Goal: Task Accomplishment & Management: Complete application form

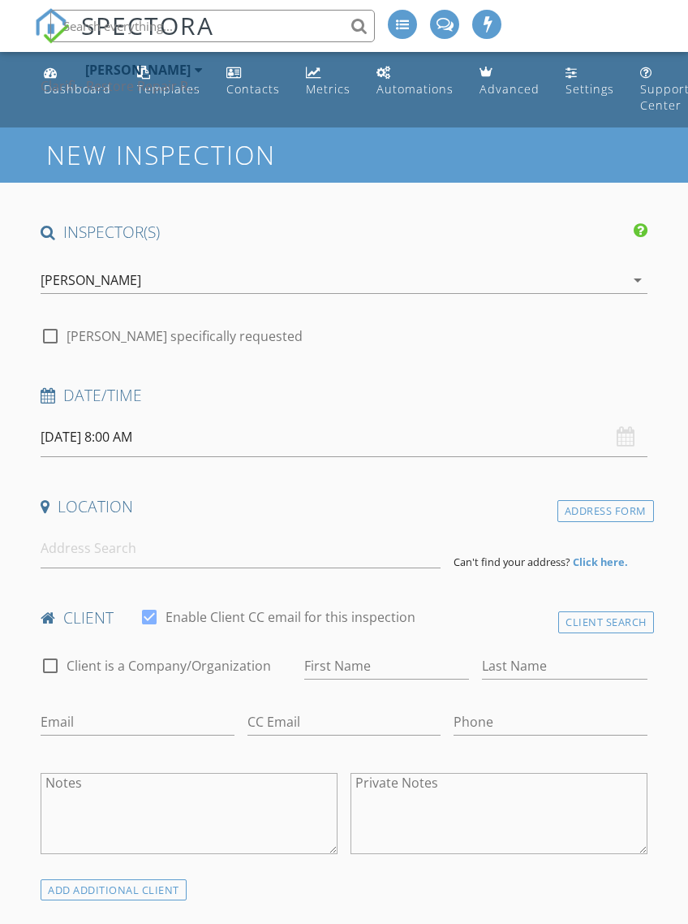
click at [93, 257] on div "check_box Benjamin Brodovsky PRIMARY check_box_outline_blank Charles Shafer che…" at bounding box center [344, 283] width 606 height 53
click at [75, 288] on div "[PERSON_NAME]" at bounding box center [333, 280] width 584 height 26
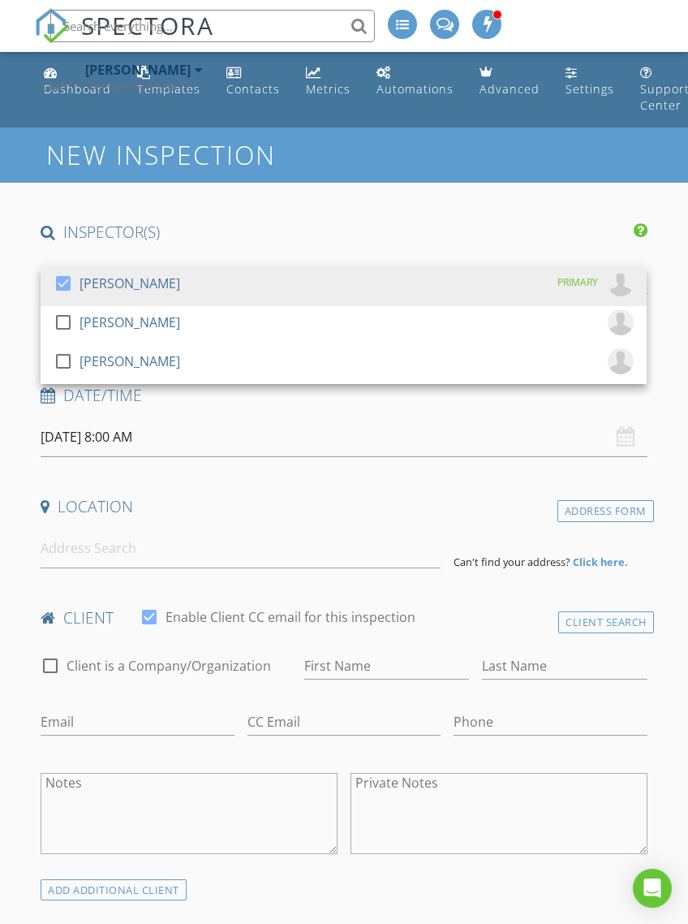
click at [76, 285] on div at bounding box center [64, 283] width 28 height 28
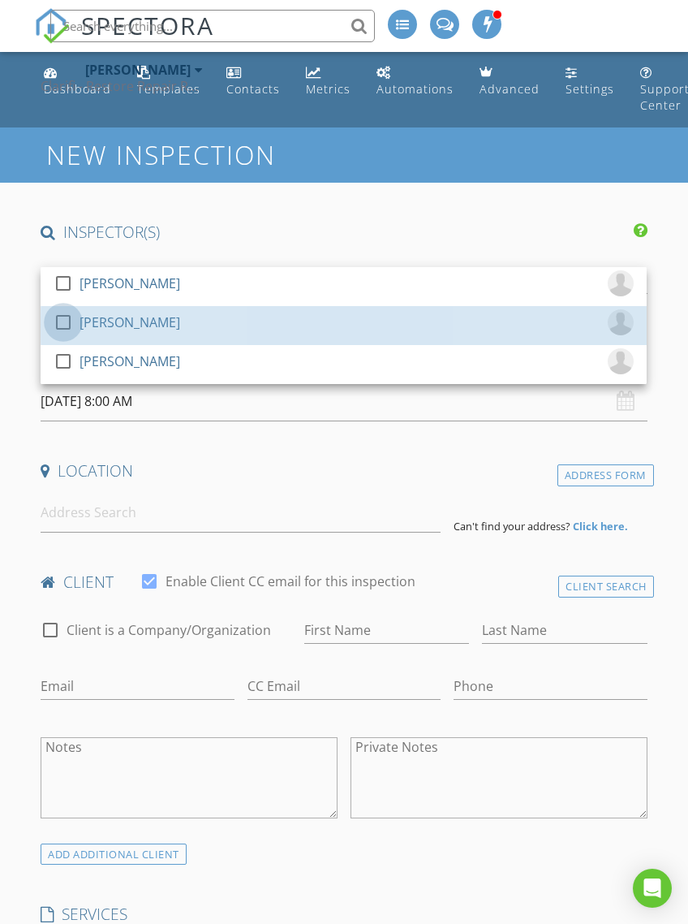
click at [67, 318] on div at bounding box center [64, 322] width 28 height 28
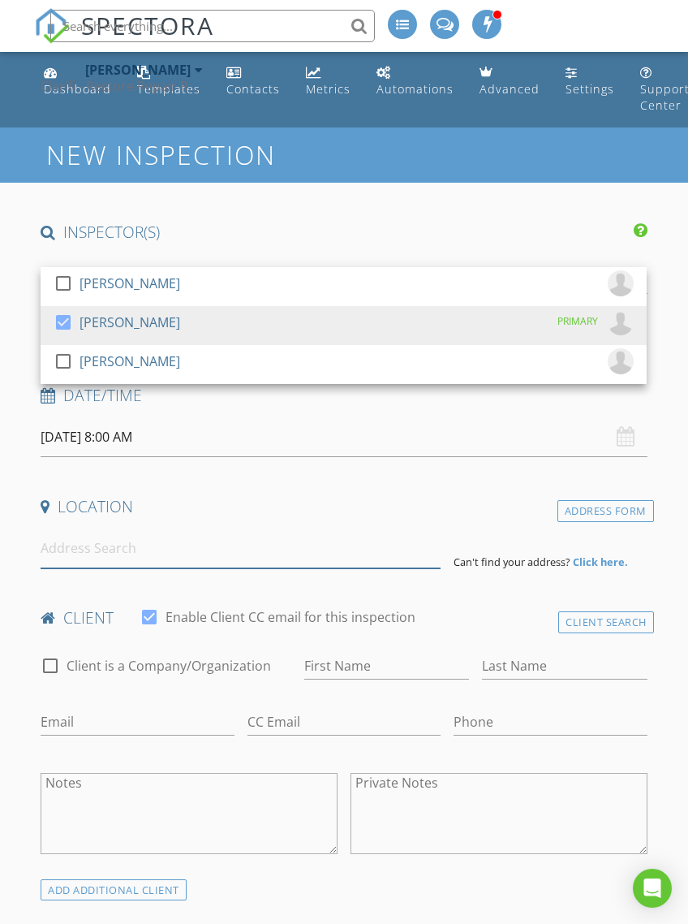
click at [76, 548] on input at bounding box center [241, 548] width 400 height 40
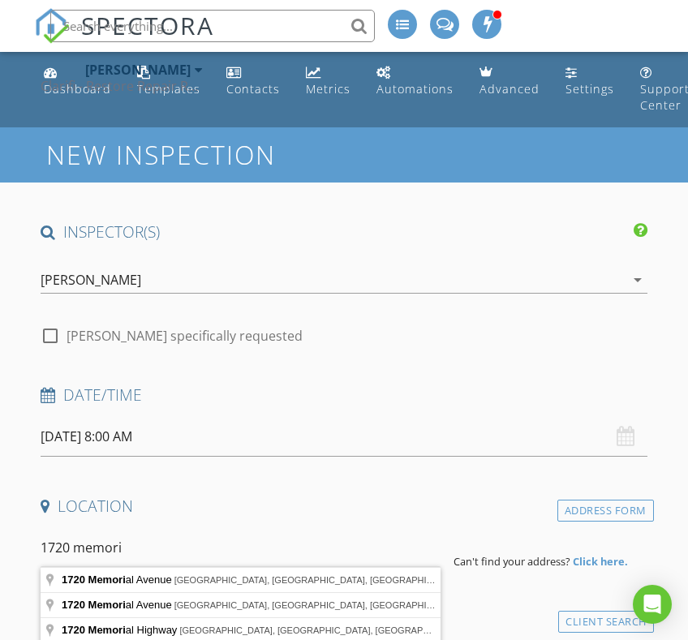
type input "1720 Memorial Avenue, Philadelphia, PA, USA"
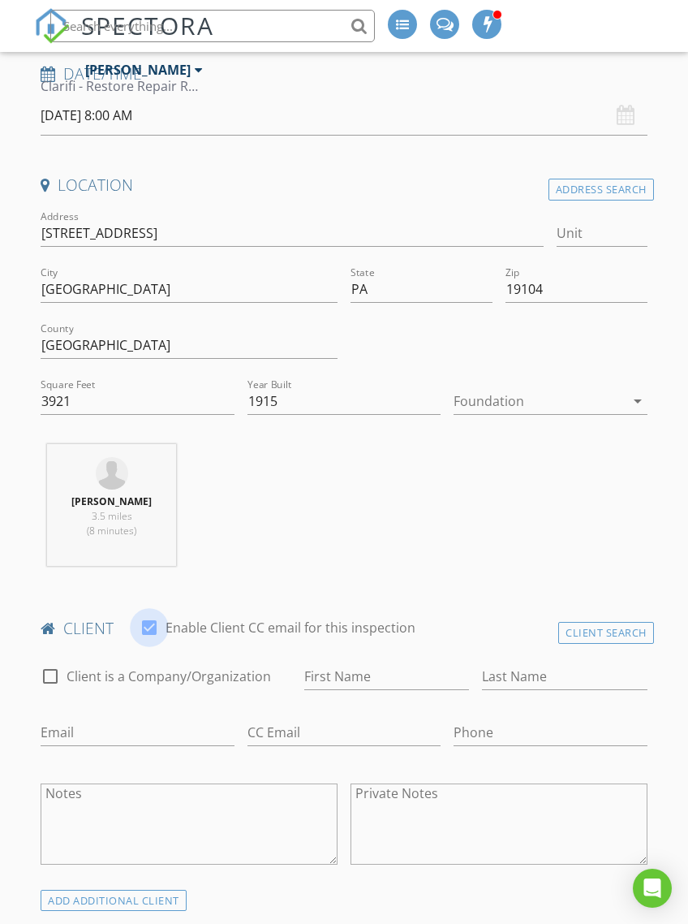
click at [156, 626] on div at bounding box center [150, 628] width 28 height 28
checkbox input "false"
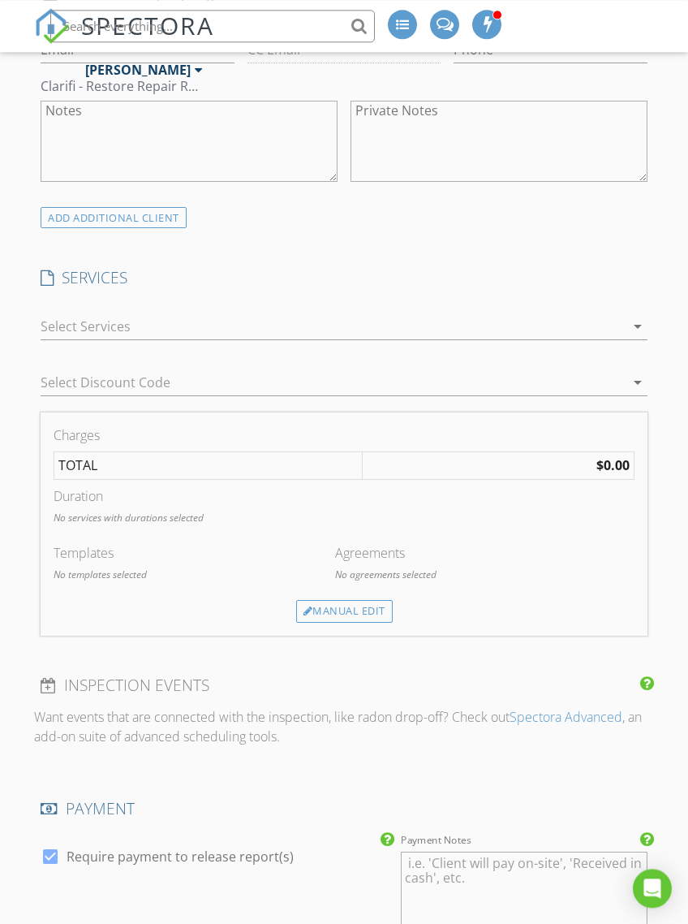
click at [75, 317] on div at bounding box center [333, 326] width 584 height 26
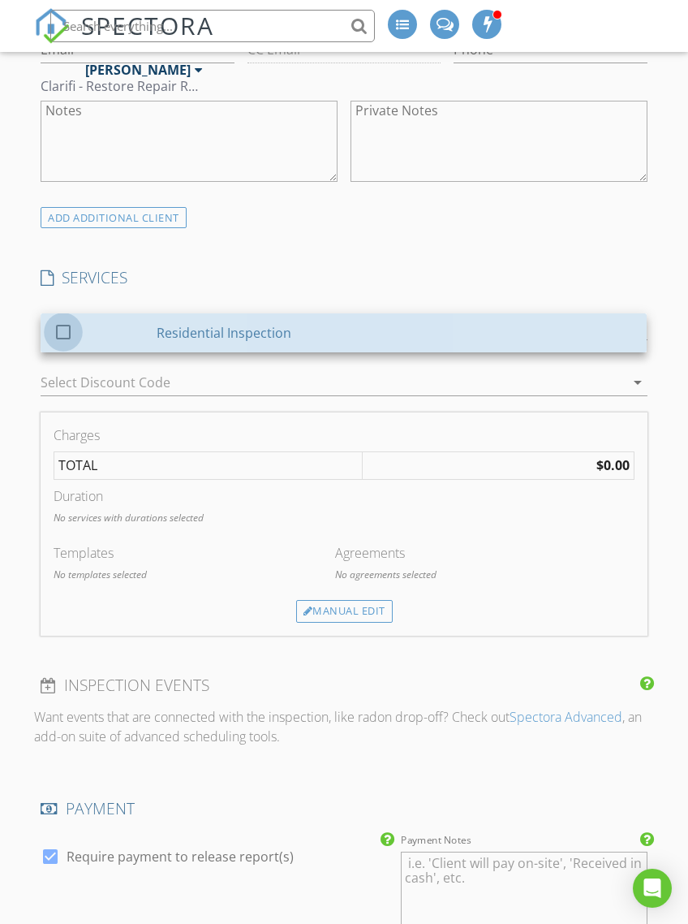
click at [56, 324] on div at bounding box center [64, 331] width 28 height 28
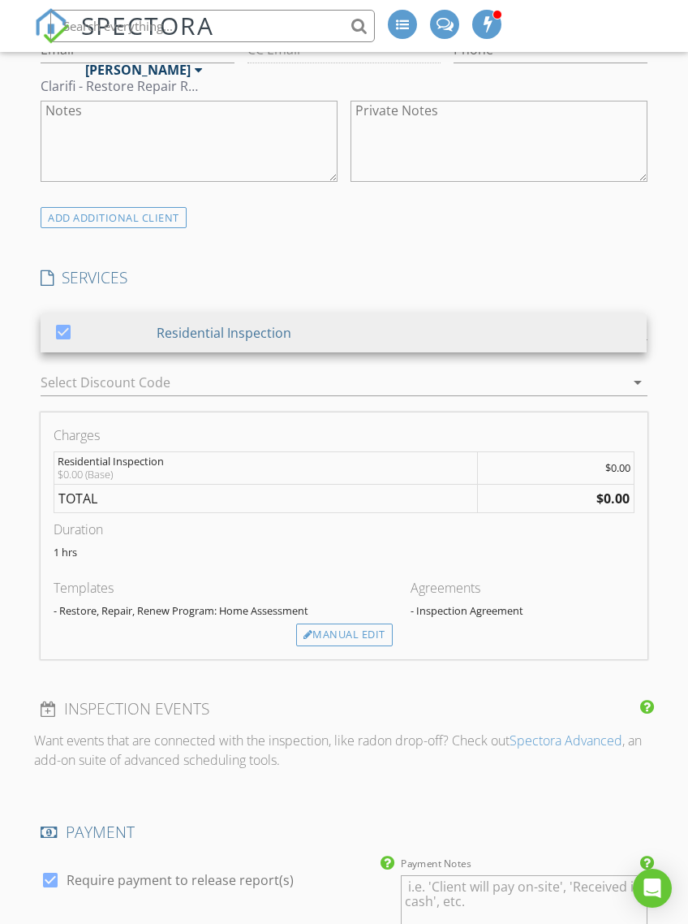
click at [71, 377] on div at bounding box center [321, 382] width 561 height 26
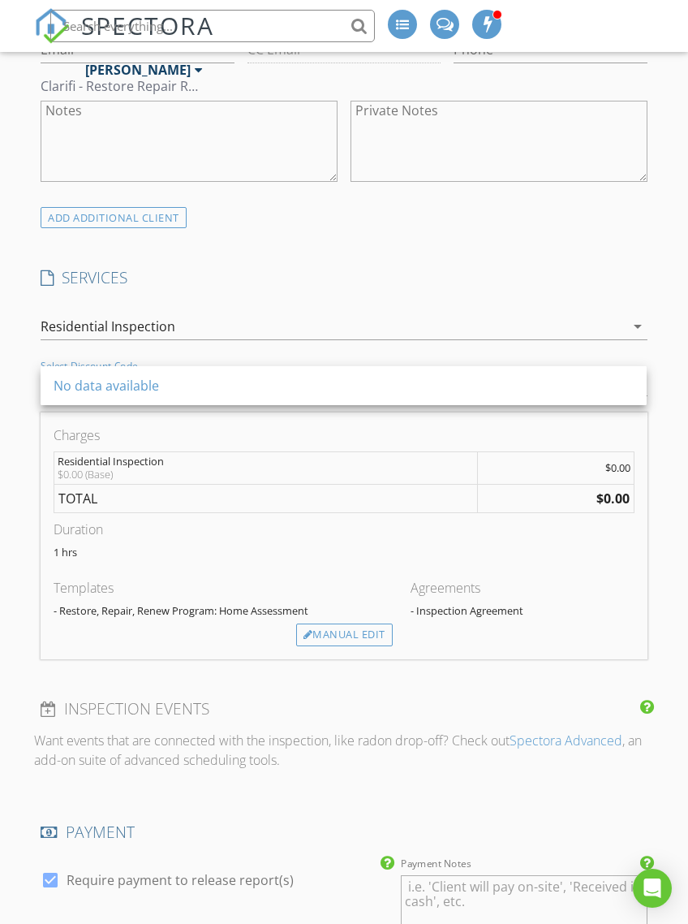
click at [573, 636] on div "Manual Edit" at bounding box center [344, 634] width 580 height 23
click at [369, 630] on div "Manual Edit" at bounding box center [344, 634] width 97 height 23
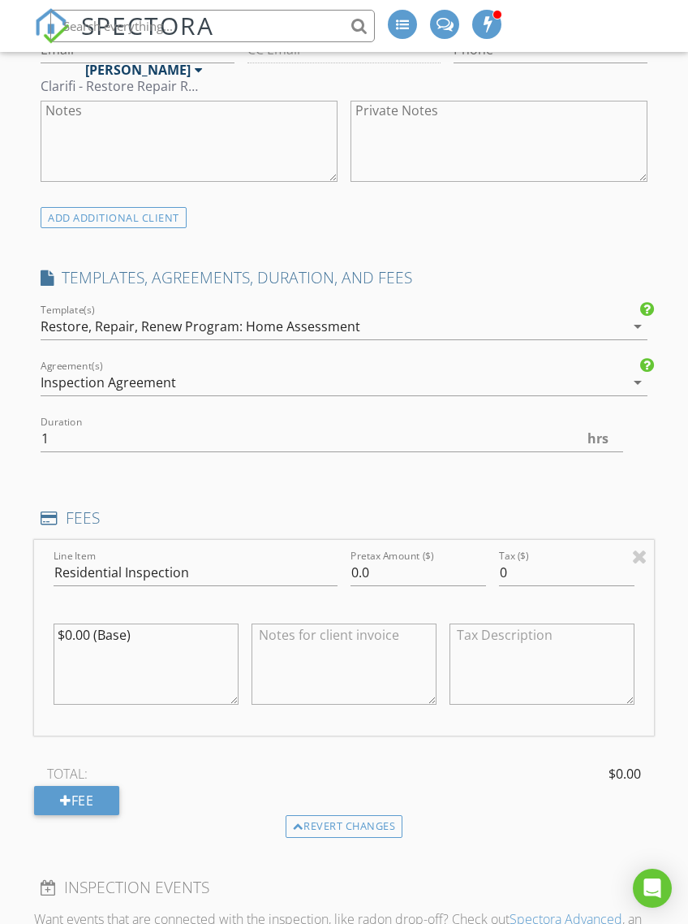
click at [80, 327] on div "Restore, Repair, Renew Program: Home Assessment" at bounding box center [201, 326] width 320 height 15
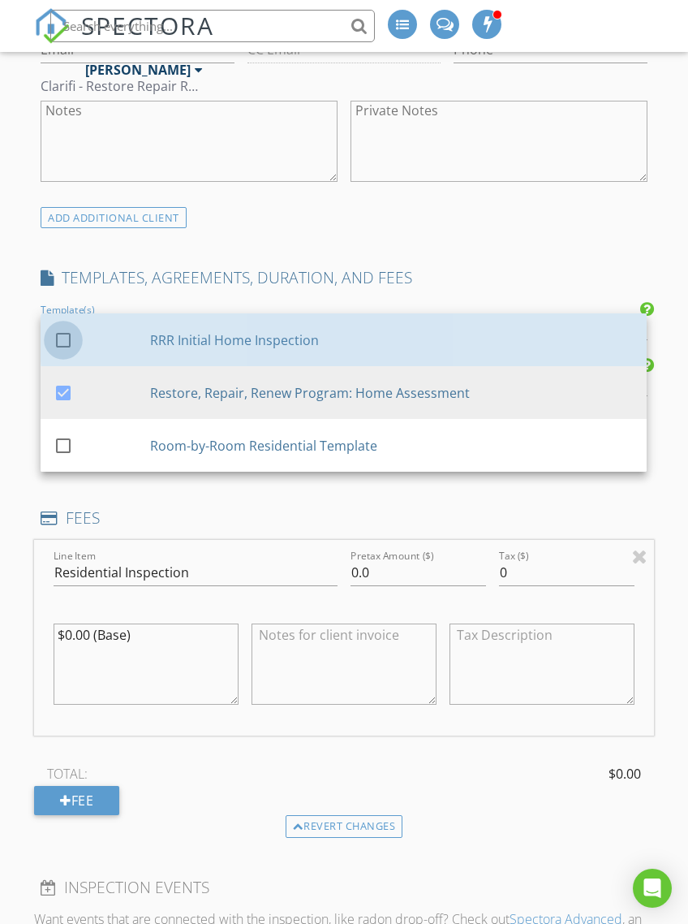
click at [76, 333] on div at bounding box center [64, 340] width 28 height 28
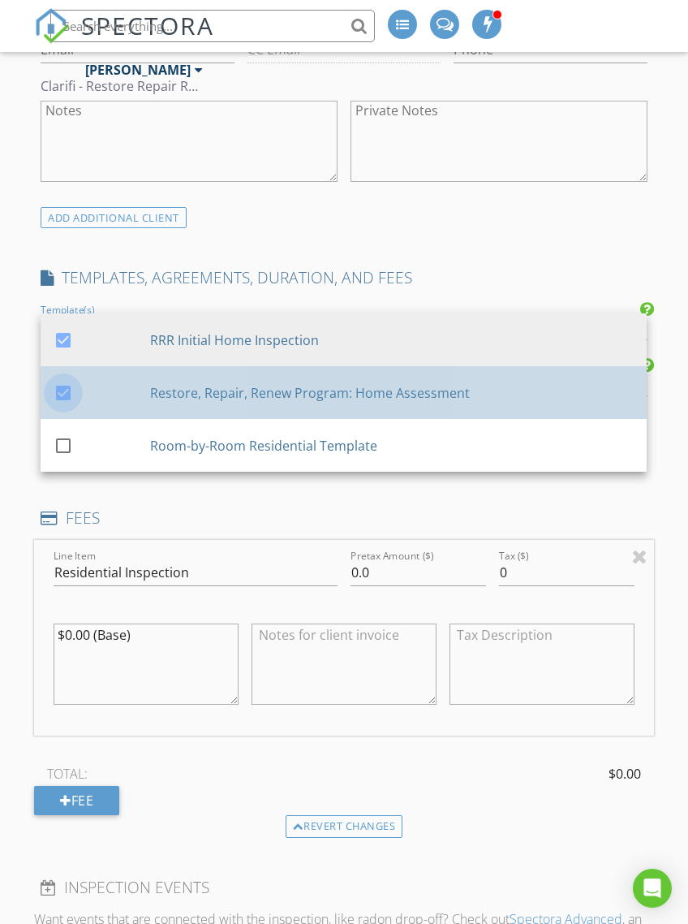
click at [70, 390] on div at bounding box center [64, 393] width 28 height 28
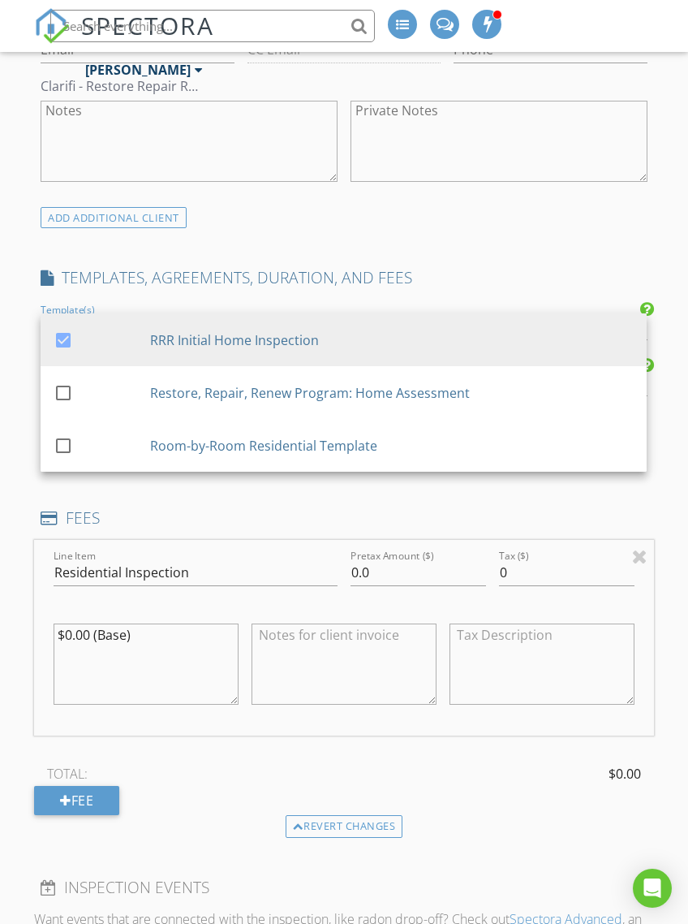
click at [531, 761] on div "TOTAL: $0.00" at bounding box center [343, 773] width 619 height 24
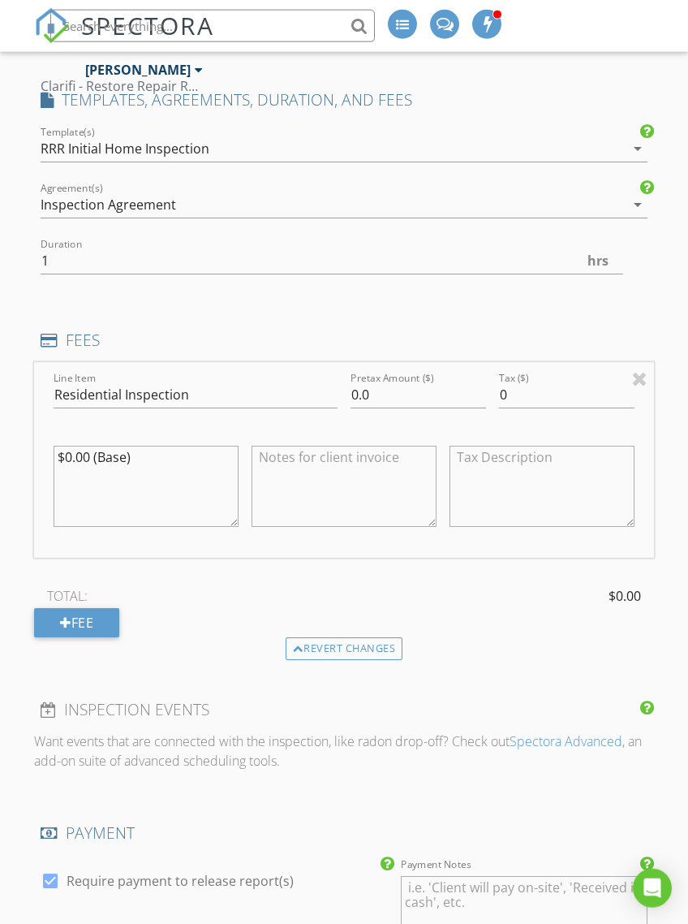
scroll to position [1196, 0]
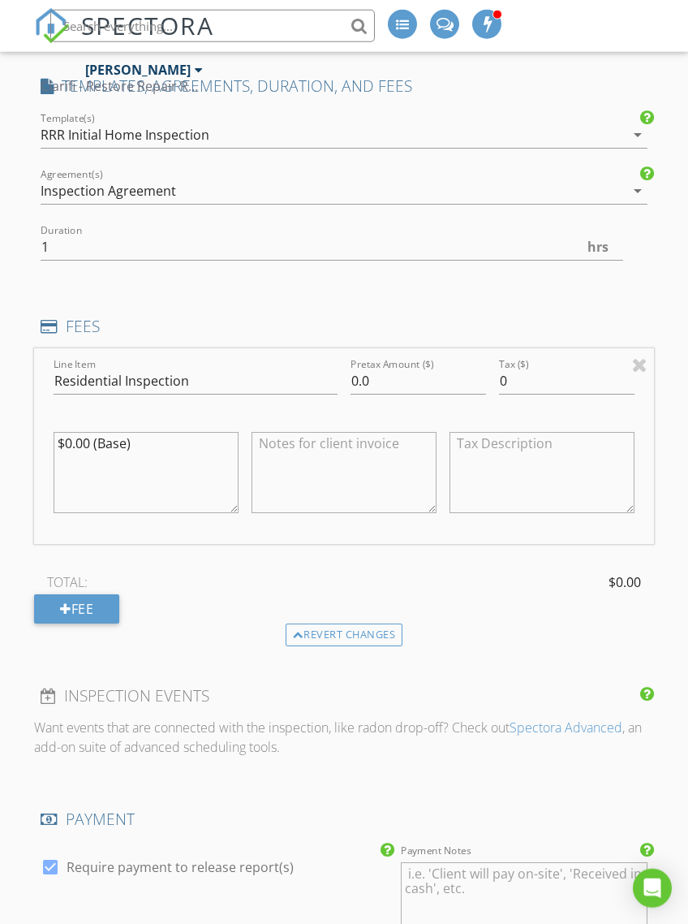
click at [627, 358] on div "Tax ($) 0" at bounding box center [567, 384] width 136 height 53
click at [642, 358] on div at bounding box center [639, 364] width 15 height 19
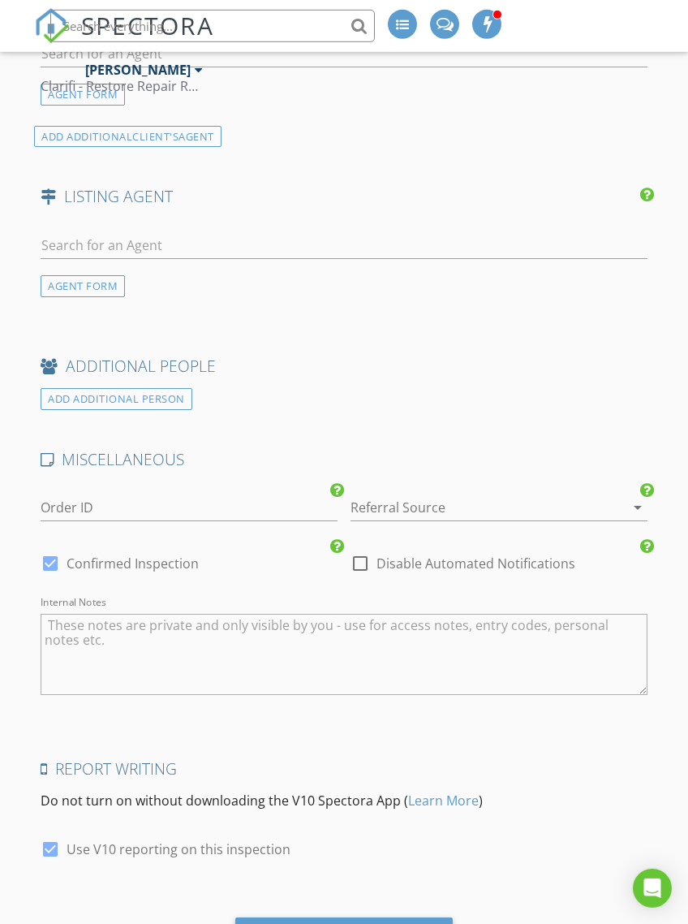
scroll to position [2065, 0]
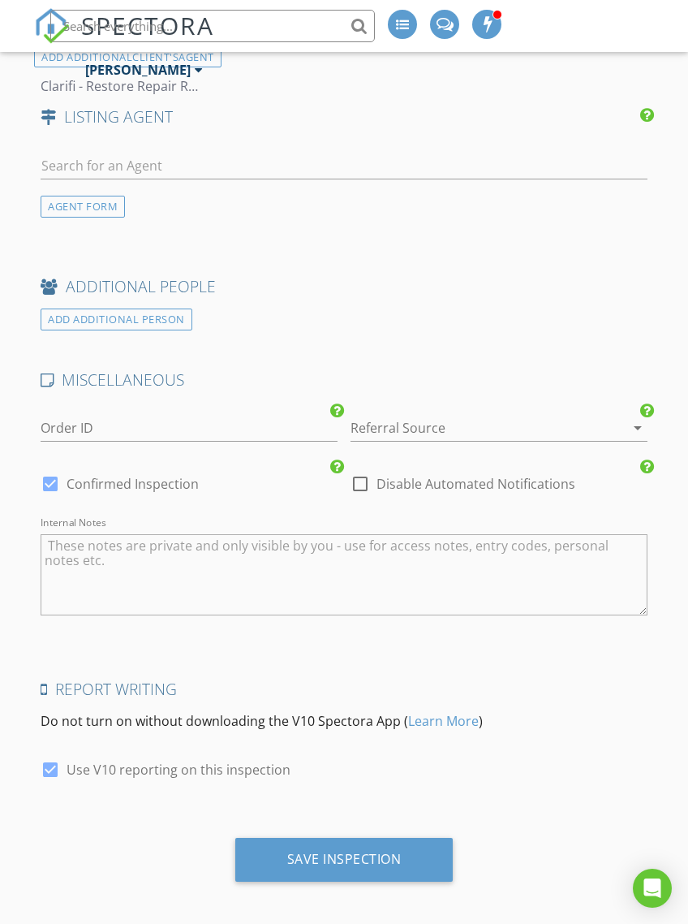
click at [377, 851] on div "Save Inspection" at bounding box center [344, 859] width 114 height 16
